Goal: Task Accomplishment & Management: Manage account settings

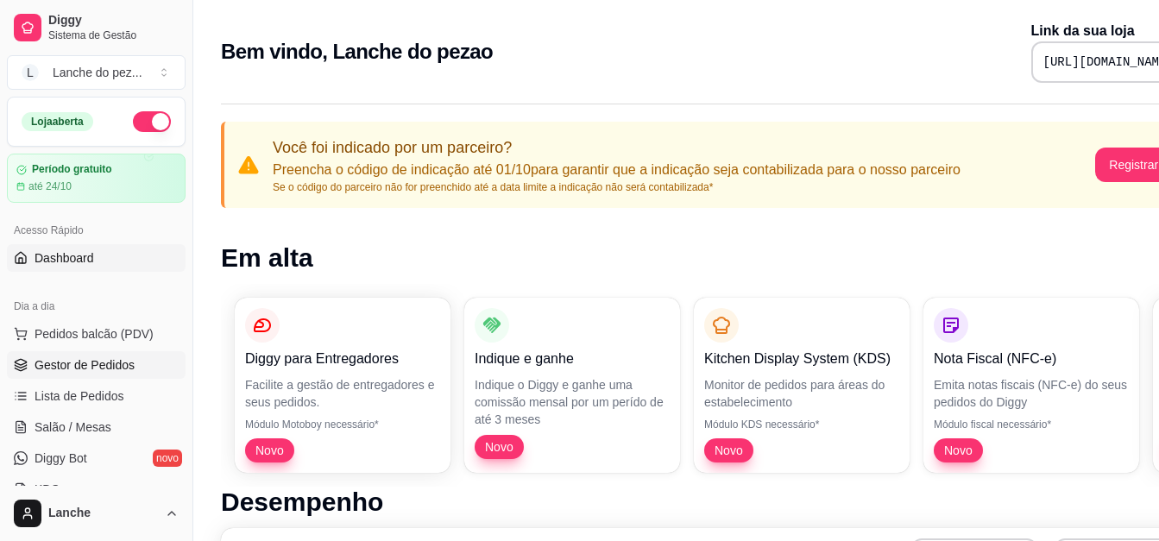
click at [92, 369] on span "Gestor de Pedidos" at bounding box center [85, 364] width 100 height 17
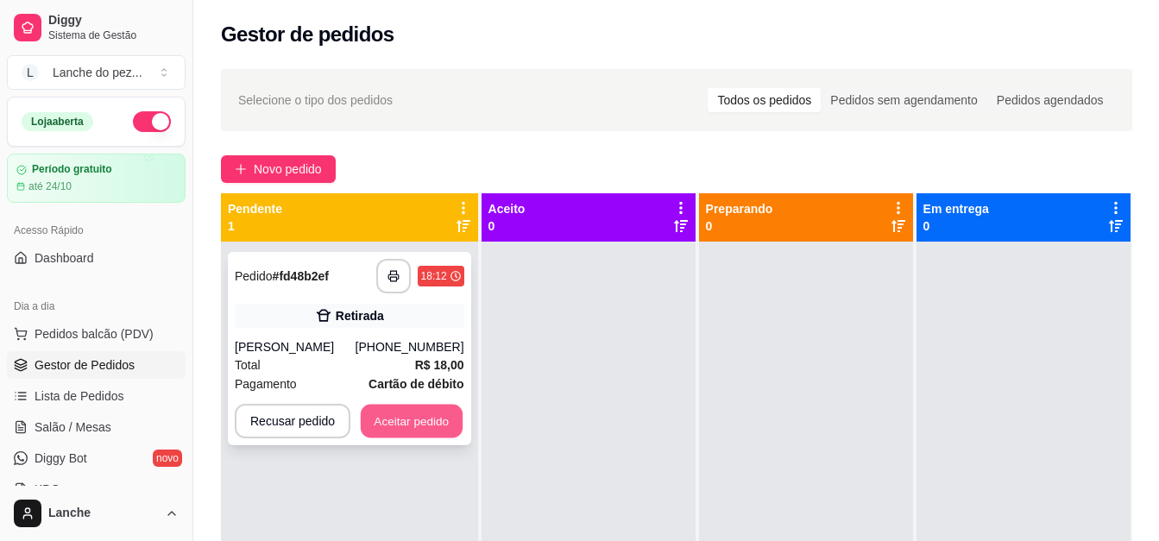
click at [423, 414] on button "Aceitar pedido" at bounding box center [412, 422] width 102 height 34
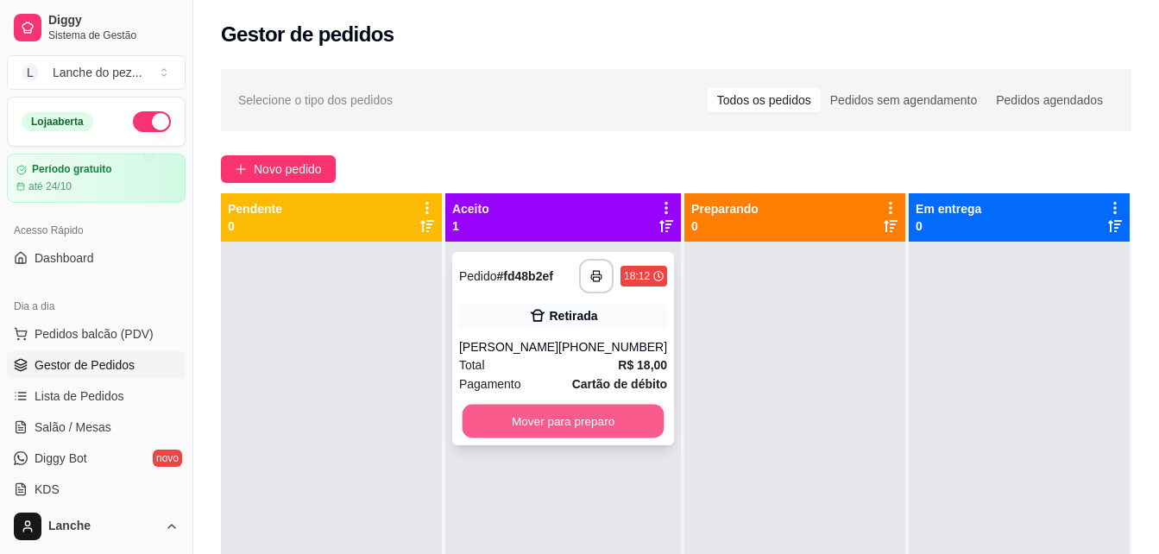
click at [552, 424] on button "Mover para preparo" at bounding box center [563, 422] width 202 height 34
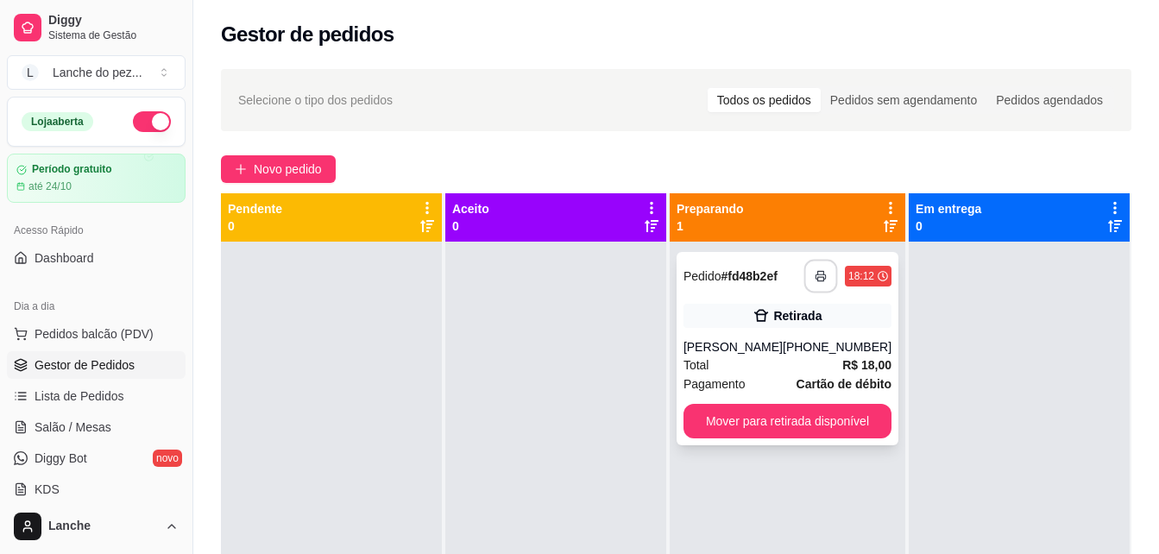
click at [814, 278] on icon "button" at bounding box center [820, 276] width 12 height 12
click at [188, 490] on button "Toggle Sidebar" at bounding box center [192, 277] width 14 height 554
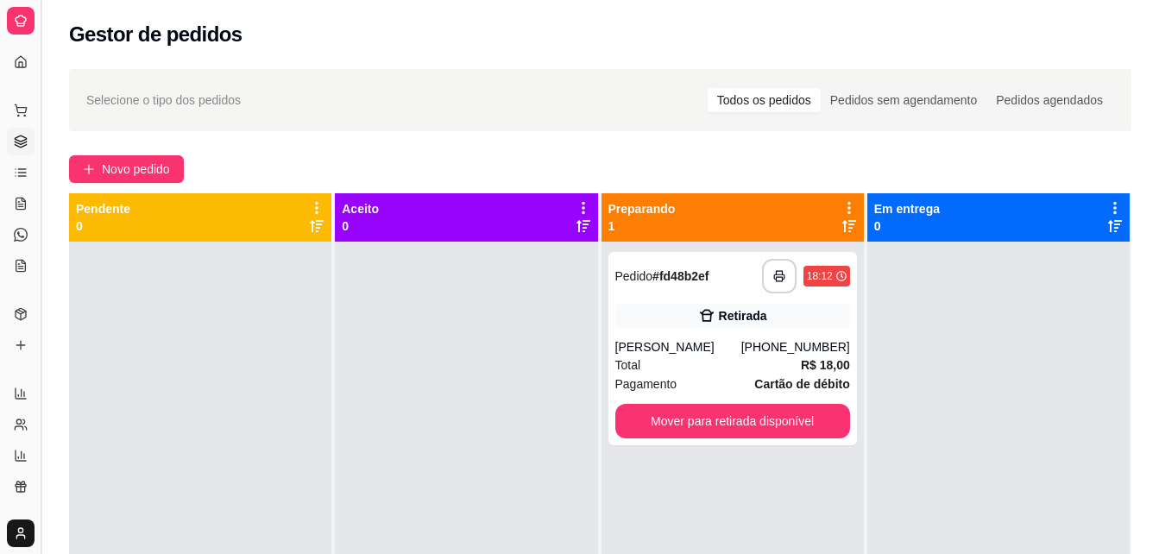
click at [37, 462] on button "Toggle Sidebar" at bounding box center [41, 277] width 14 height 554
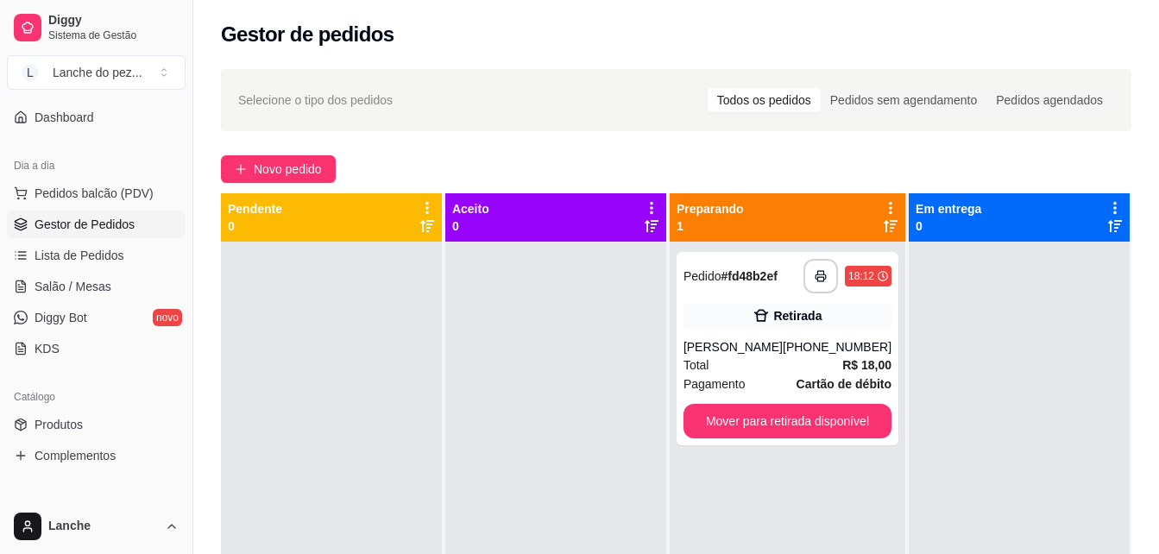
scroll to position [138, 0]
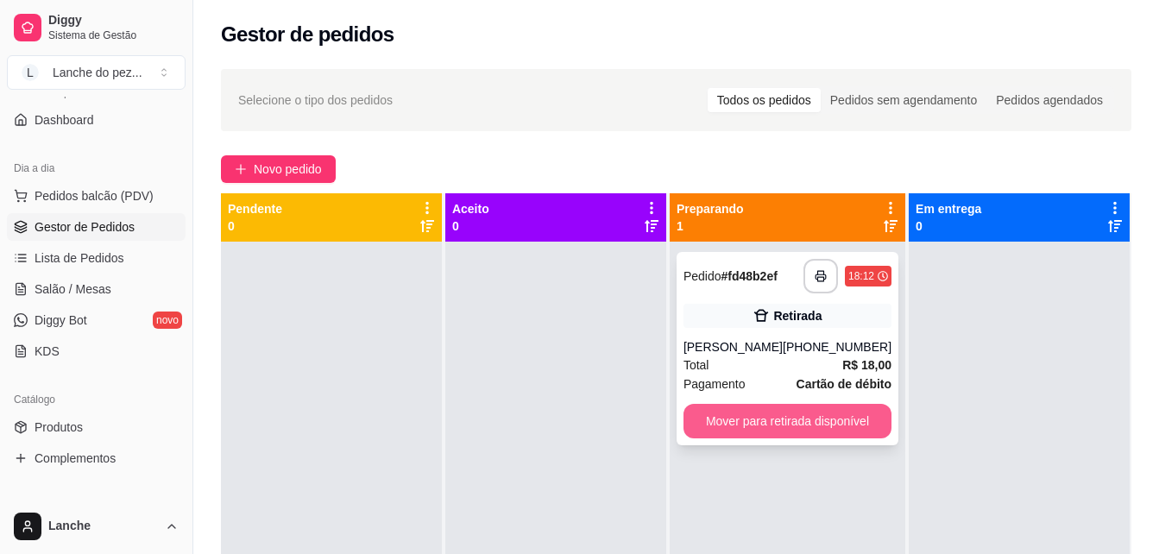
click at [786, 414] on button "Mover para retirada disponível" at bounding box center [787, 421] width 208 height 35
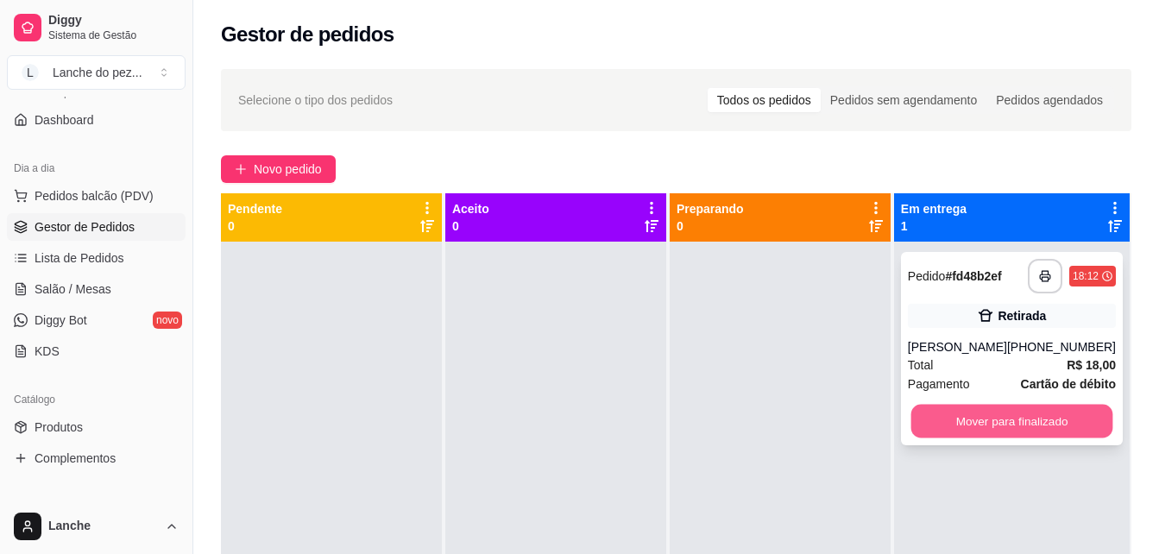
click at [990, 414] on button "Mover para finalizado" at bounding box center [1011, 422] width 202 height 34
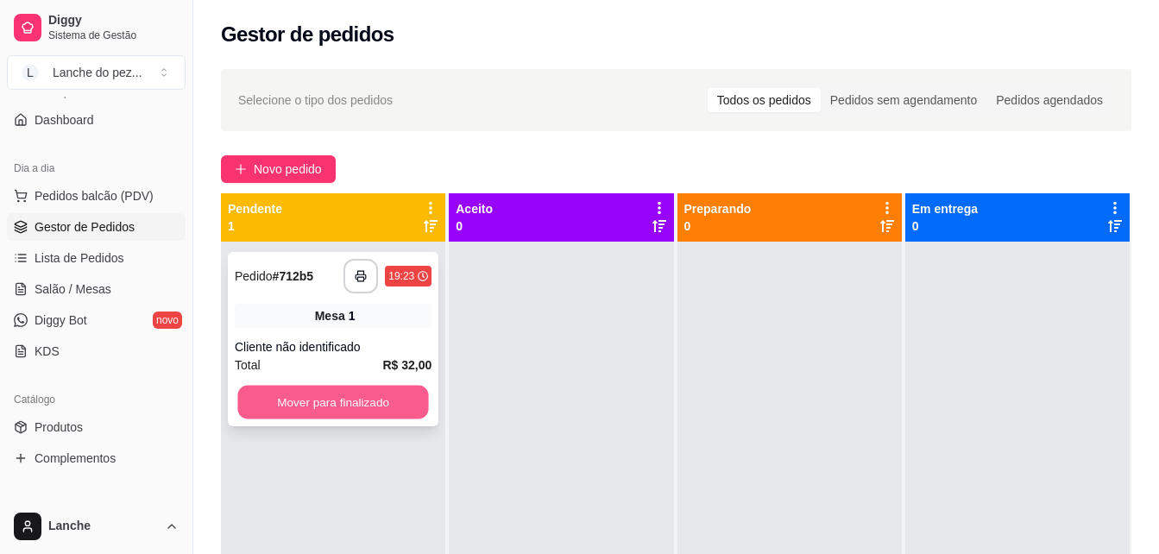
click at [382, 396] on button "Mover para finalizado" at bounding box center [332, 403] width 191 height 34
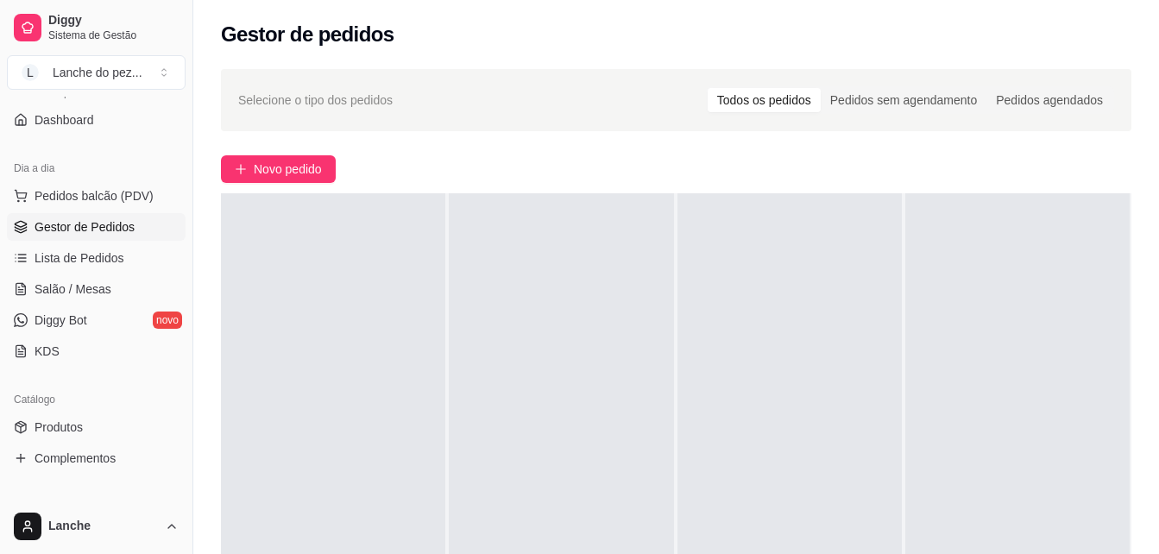
scroll to position [0, 0]
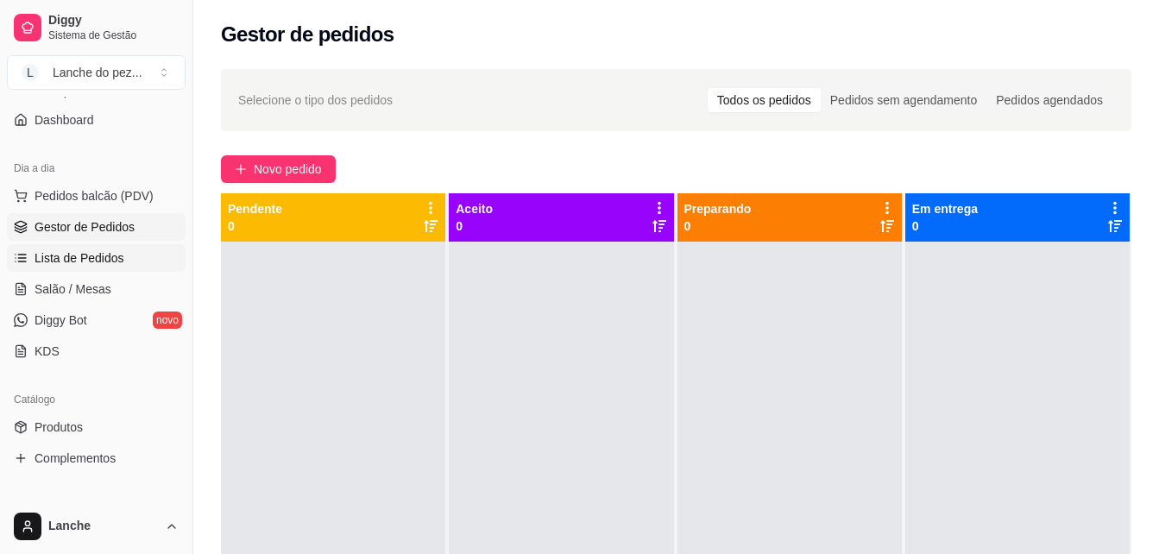
click at [66, 263] on span "Lista de Pedidos" at bounding box center [80, 257] width 90 height 17
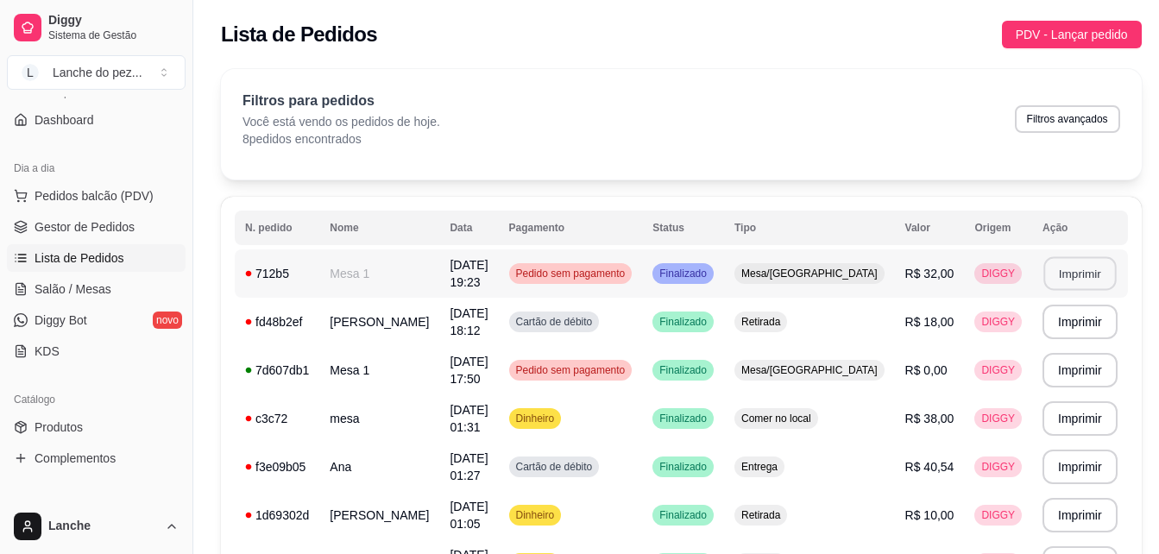
click at [1076, 274] on button "Imprimir" at bounding box center [1079, 274] width 72 height 34
click at [61, 192] on span "Pedidos balcão (PDV)" at bounding box center [94, 195] width 119 height 17
click at [103, 222] on span "Gestor de Pedidos" at bounding box center [85, 226] width 100 height 17
